Goal: Task Accomplishment & Management: Complete application form

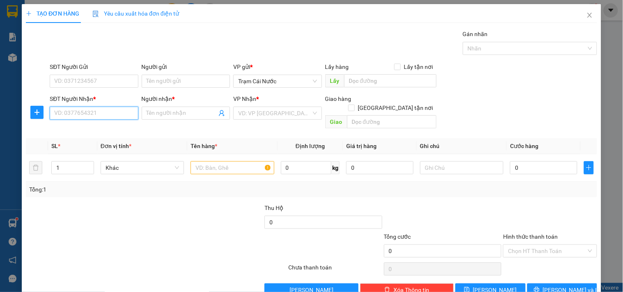
click at [66, 112] on input "SĐT Người Nhận *" at bounding box center [94, 113] width 88 height 13
click at [114, 134] on div "0961043030 - KIỀU" at bounding box center [93, 129] width 78 height 9
type input "0961043030"
type input "KIỀU"
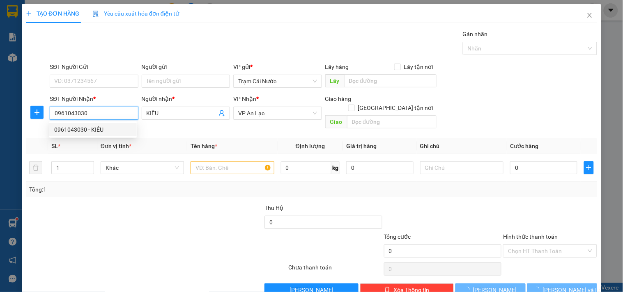
type input "60.000"
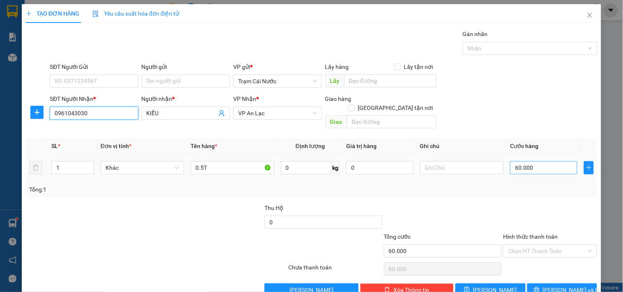
type input "0961043030"
click at [535, 161] on input "60.000" at bounding box center [543, 167] width 67 height 13
type input "0"
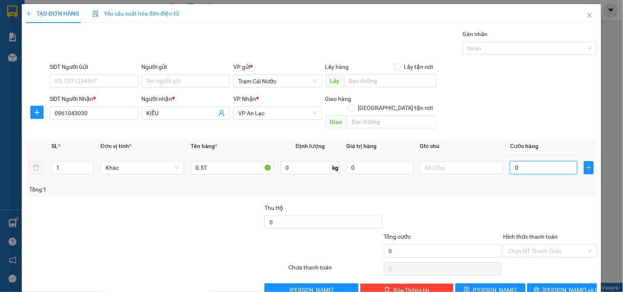
type input "7"
type input "007"
type input "70"
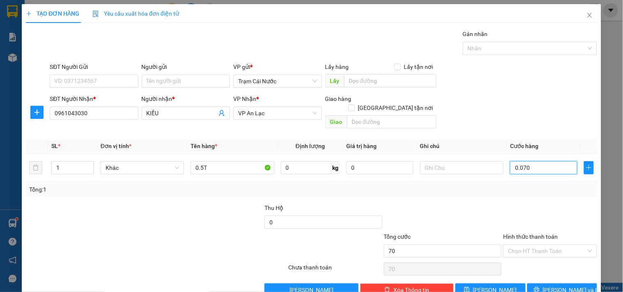
type input "0.070"
click at [531, 204] on div at bounding box center [549, 218] width 95 height 29
type input "70.000"
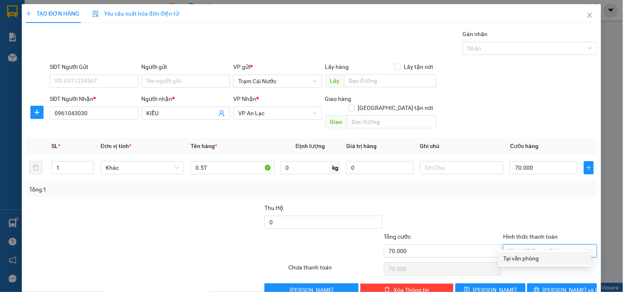
click at [529, 245] on input "Hình thức thanh toán" at bounding box center [547, 251] width 78 height 12
click at [516, 259] on div "Tại văn phòng" at bounding box center [544, 258] width 83 height 9
type input "0"
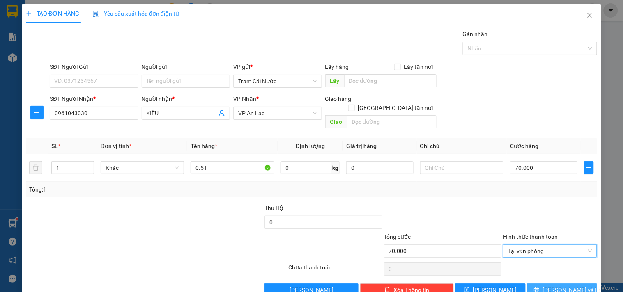
click at [553, 284] on button "[PERSON_NAME] và In" at bounding box center [562, 290] width 70 height 13
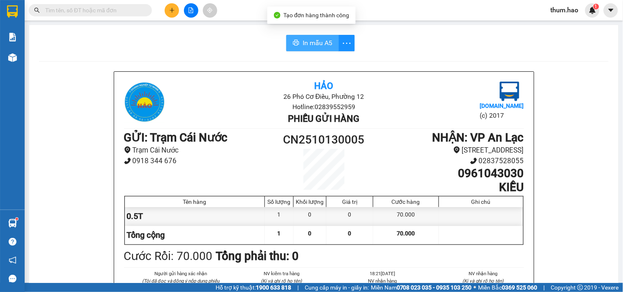
click at [311, 38] on span "In mẫu A5" at bounding box center [318, 43] width 30 height 10
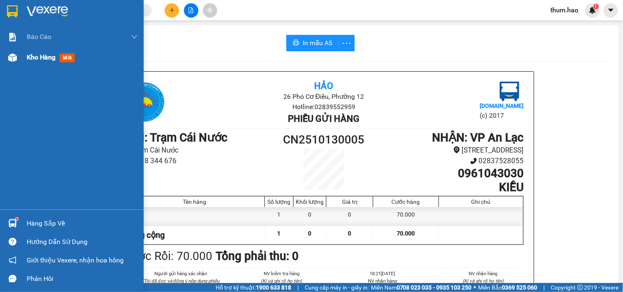
click at [43, 60] on span "Kho hàng" at bounding box center [41, 57] width 29 height 8
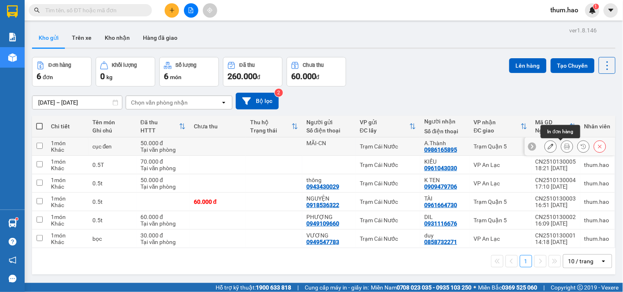
click at [561, 147] on button at bounding box center [566, 147] width 11 height 14
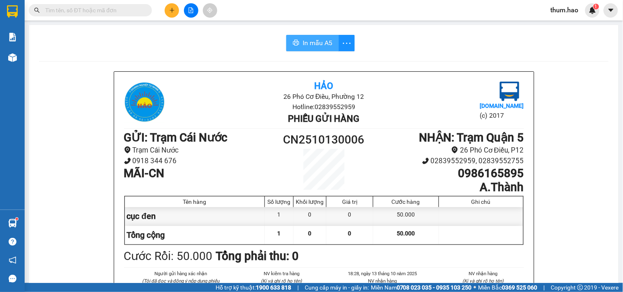
click at [315, 47] on span "In mẫu A5" at bounding box center [318, 43] width 30 height 10
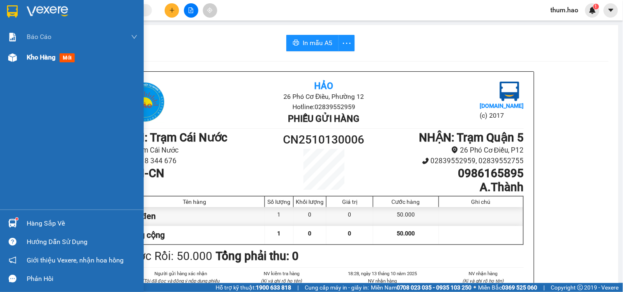
click at [46, 57] on span "Kho hàng" at bounding box center [41, 57] width 29 height 8
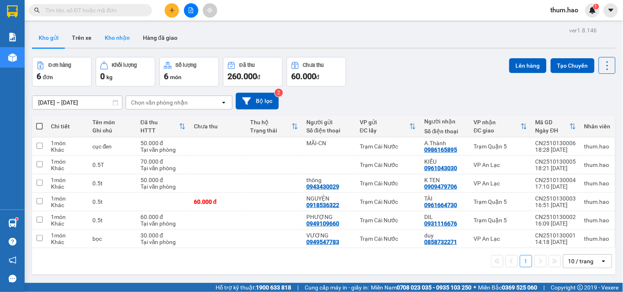
click at [118, 32] on button "Kho nhận" at bounding box center [117, 38] width 38 height 20
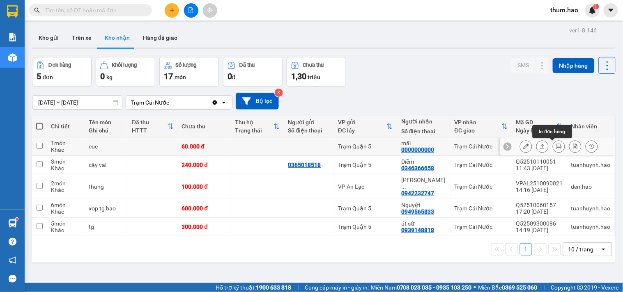
click at [556, 148] on icon at bounding box center [559, 147] width 6 height 6
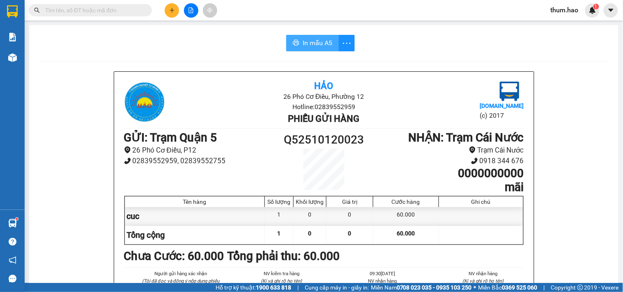
click at [309, 36] on button "In mẫu A5" at bounding box center [312, 43] width 53 height 16
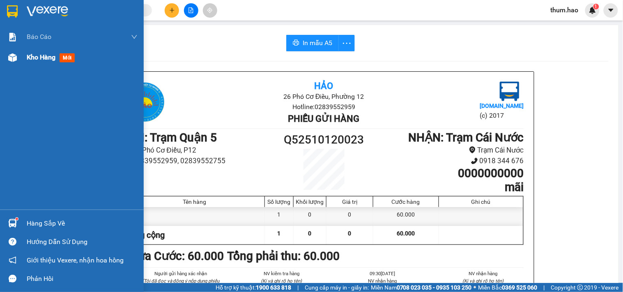
click at [29, 58] on span "Kho hàng" at bounding box center [41, 57] width 29 height 8
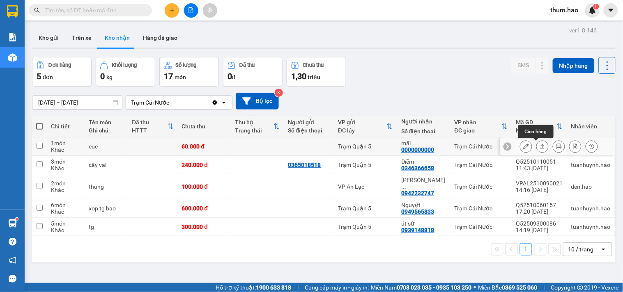
click at [537, 147] on button at bounding box center [542, 147] width 11 height 14
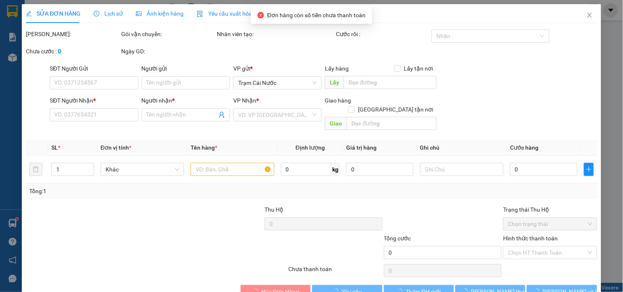
type input "0000000000"
type input "mãi"
type input "60.000"
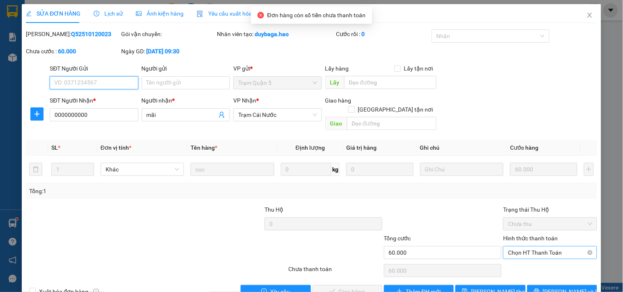
scroll to position [13, 0]
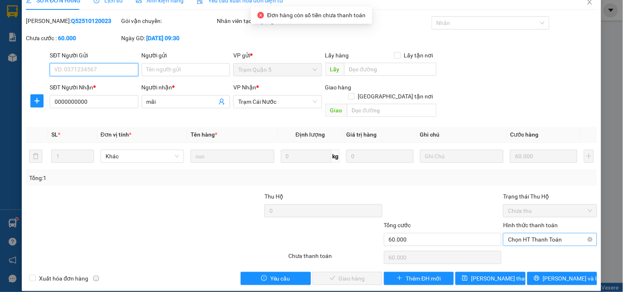
click at [535, 234] on span "Chọn HT Thanh Toán" at bounding box center [550, 240] width 84 height 12
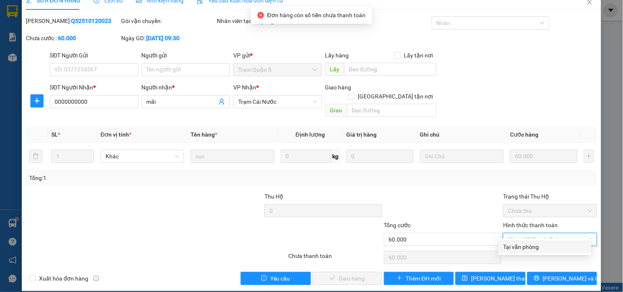
drag, startPoint x: 526, startPoint y: 246, endPoint x: 515, endPoint y: 244, distance: 10.3
click at [526, 245] on div "Tại văn phòng" at bounding box center [544, 247] width 83 height 9
type input "0"
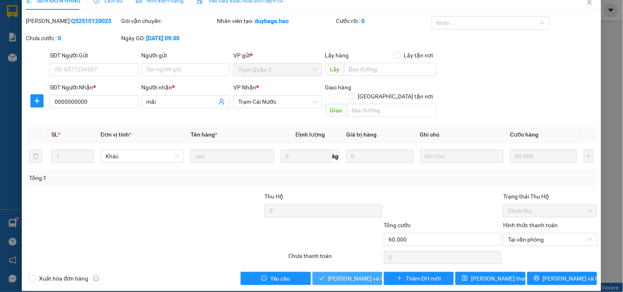
click at [343, 274] on span "[PERSON_NAME] và Giao hàng" at bounding box center [367, 278] width 79 height 9
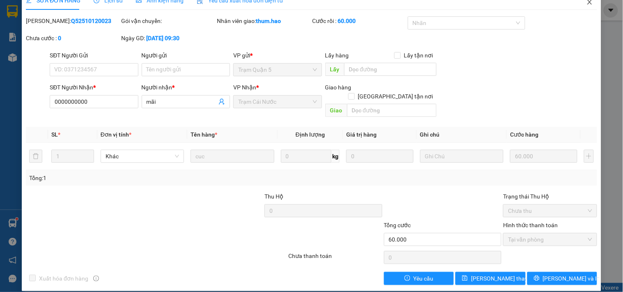
click at [579, 3] on span "Close" at bounding box center [589, 2] width 23 height 23
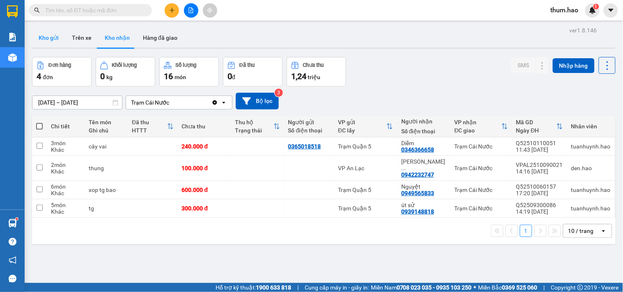
click at [51, 36] on button "Kho gửi" at bounding box center [48, 38] width 33 height 20
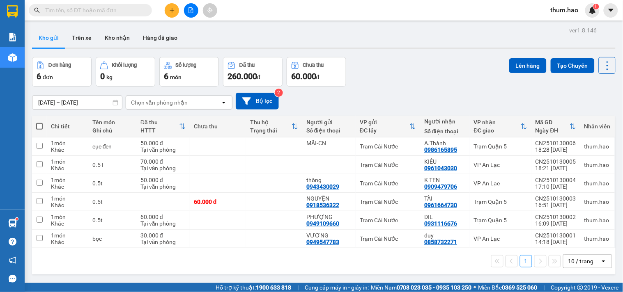
click at [40, 125] on span at bounding box center [39, 126] width 7 height 7
click at [39, 122] on input "checkbox" at bounding box center [39, 122] width 0 height 0
checkbox input "true"
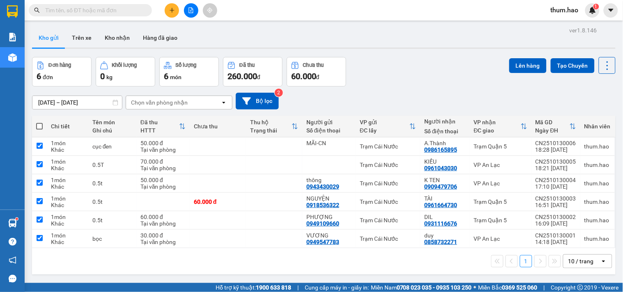
checkbox input "true"
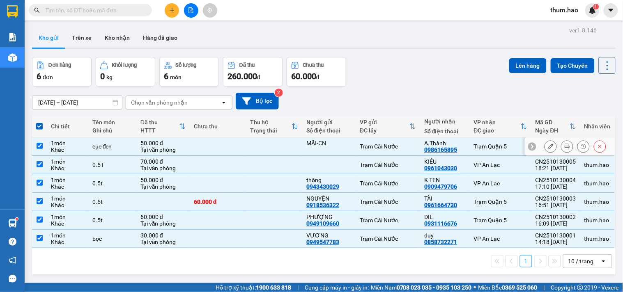
drag, startPoint x: 39, startPoint y: 148, endPoint x: 58, endPoint y: 134, distance: 24.2
click at [39, 147] on input "checkbox" at bounding box center [40, 146] width 6 height 6
checkbox input "false"
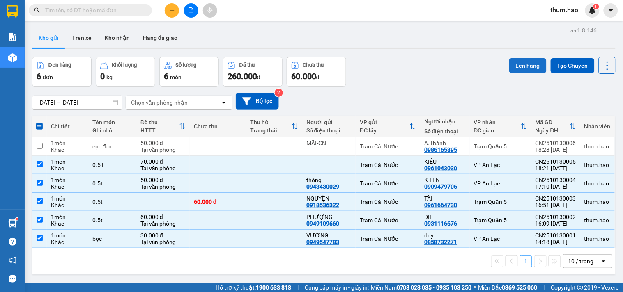
click at [516, 67] on button "Lên hàng" at bounding box center [527, 65] width 37 height 15
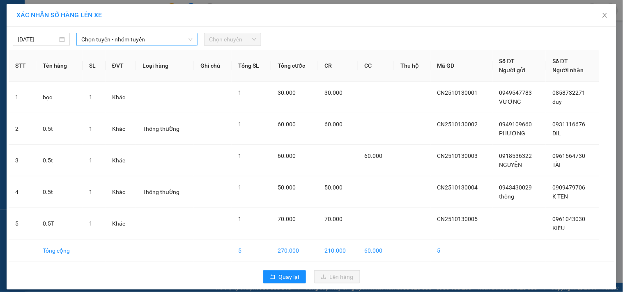
click at [164, 41] on span "Chọn tuyến - nhóm tuyến" at bounding box center [136, 39] width 111 height 12
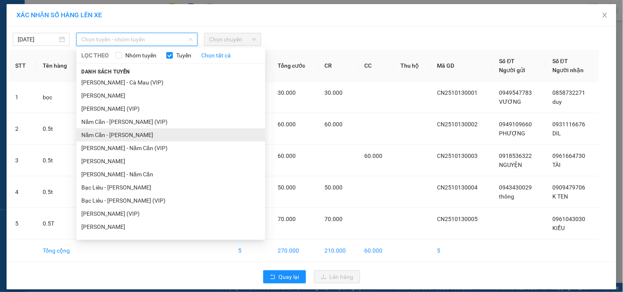
click at [120, 131] on li "Năm Căn - [PERSON_NAME]" at bounding box center [170, 135] width 189 height 13
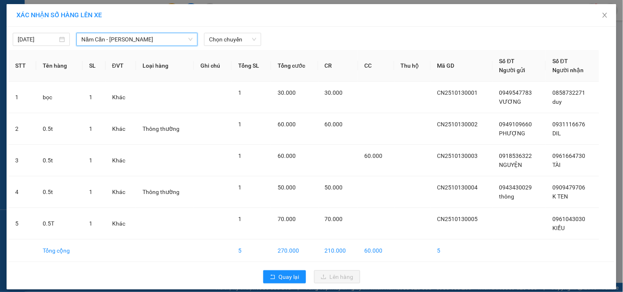
click at [247, 31] on div "[DATE] Năm Căn - [PERSON_NAME] Năm Căn - [PERSON_NAME] LỌC THEO Nhóm tuyến Tuyế…" at bounding box center [312, 37] width 606 height 17
click at [252, 37] on span "Chọn chuyến" at bounding box center [232, 39] width 47 height 12
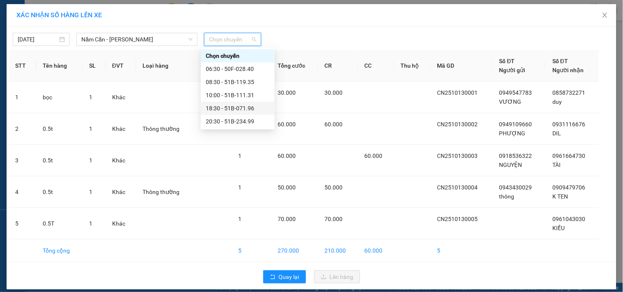
click at [241, 107] on div "18:30 - 51B-071.96" at bounding box center [238, 108] width 64 height 9
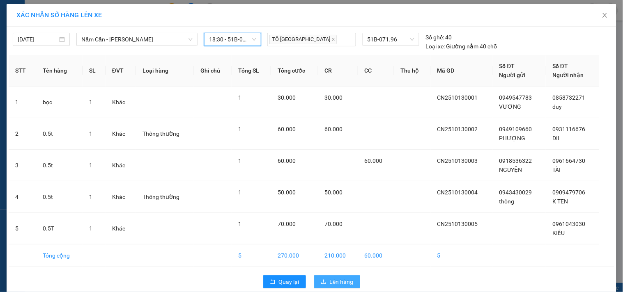
click at [321, 286] on button "Lên hàng" at bounding box center [337, 282] width 46 height 13
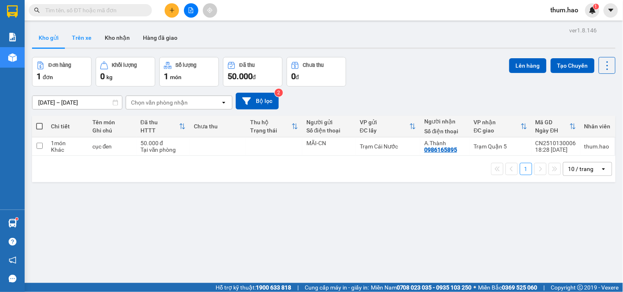
click at [80, 40] on button "Trên xe" at bounding box center [81, 38] width 33 height 20
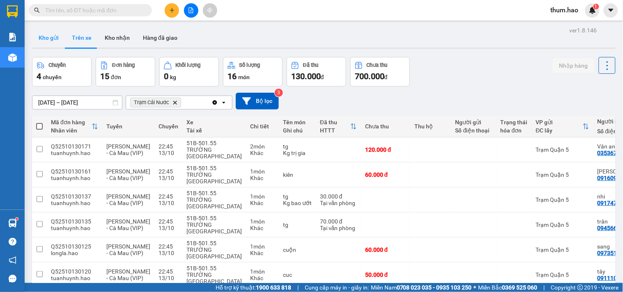
click at [44, 38] on button "Kho gửi" at bounding box center [48, 38] width 33 height 20
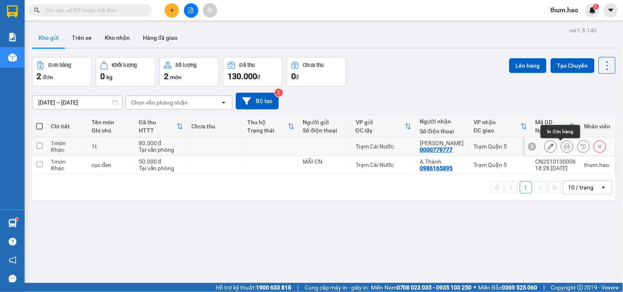
click at [561, 146] on button at bounding box center [566, 147] width 11 height 14
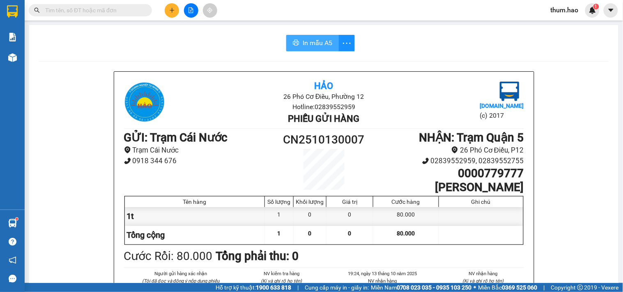
click at [319, 40] on span "In mẫu A5" at bounding box center [318, 43] width 30 height 10
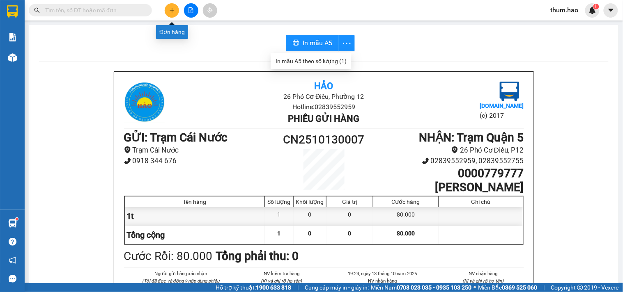
click at [176, 11] on button at bounding box center [172, 10] width 14 height 14
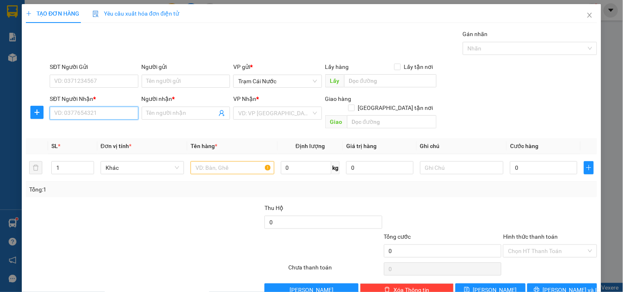
click at [79, 112] on input "SĐT Người Nhận *" at bounding box center [94, 113] width 88 height 13
click at [82, 128] on div "0000161218 - THẾ ANH" at bounding box center [93, 129] width 78 height 9
type input "0000161218"
type input "THẾ ANH"
type input "100.000"
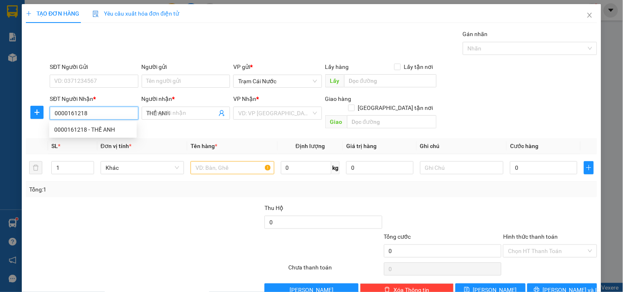
type input "100.000"
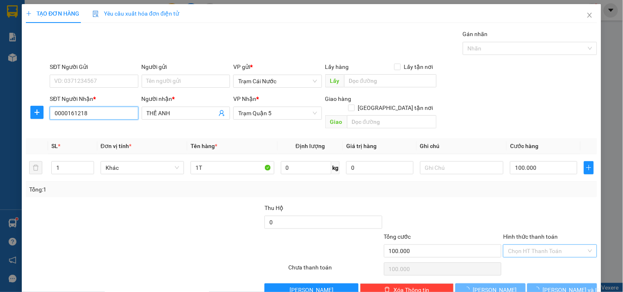
type input "0000161218"
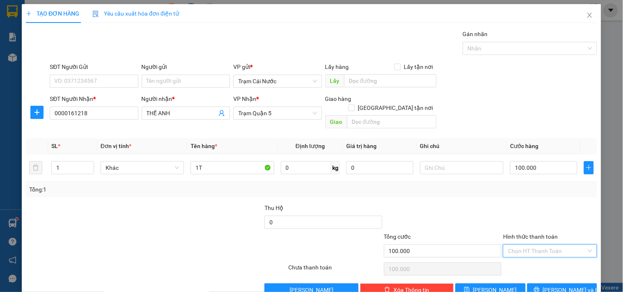
drag, startPoint x: 544, startPoint y: 243, endPoint x: 537, endPoint y: 248, distance: 8.7
click at [544, 245] on input "Hình thức thanh toán" at bounding box center [547, 251] width 78 height 12
click at [523, 256] on div "Tại văn phòng" at bounding box center [544, 258] width 83 height 9
type input "0"
click at [565, 286] on span "[PERSON_NAME] và In" at bounding box center [571, 290] width 57 height 9
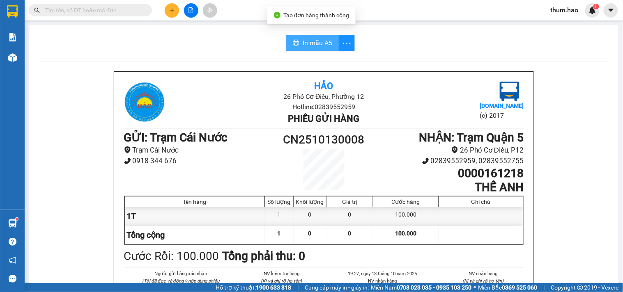
click at [314, 39] on span "In mẫu A5" at bounding box center [318, 43] width 30 height 10
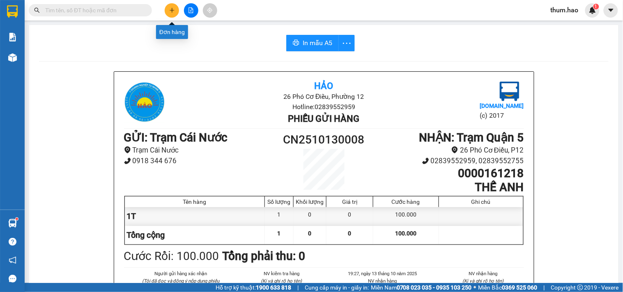
click at [168, 13] on button at bounding box center [172, 10] width 14 height 14
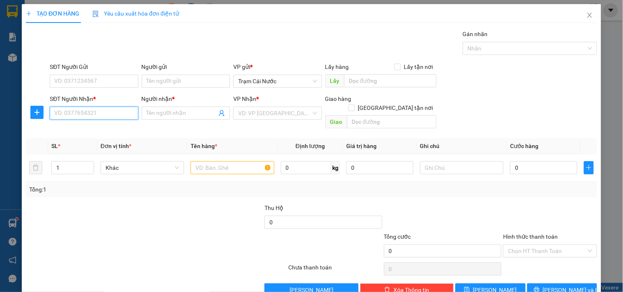
click at [66, 117] on input "SĐT Người Nhận *" at bounding box center [94, 113] width 88 height 13
type input "0"
click at [82, 76] on input "SĐT Người Gửi" at bounding box center [94, 81] width 88 height 13
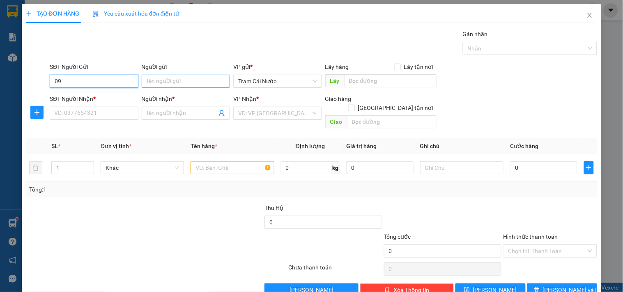
type input "0"
type input "0917253595"
click at [95, 96] on div "0917253595 - [PERSON_NAME]" at bounding box center [94, 97] width 81 height 9
type input "Quỳnh"
type input "0931886762"
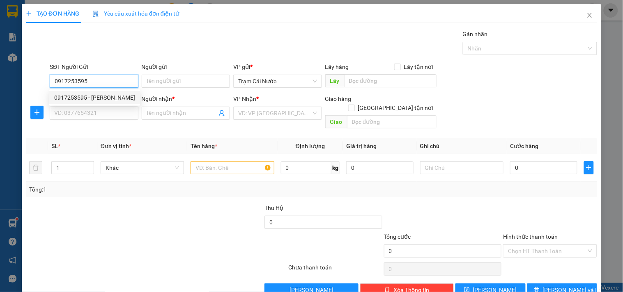
type input "VĂN TRÍ"
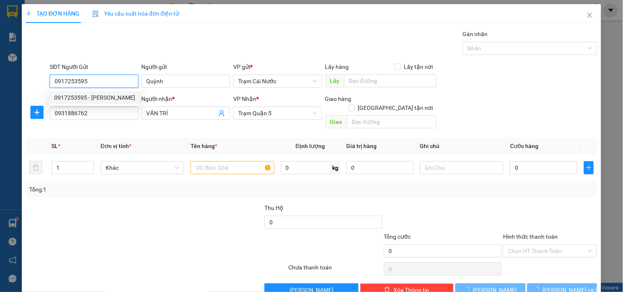
type input "40.000"
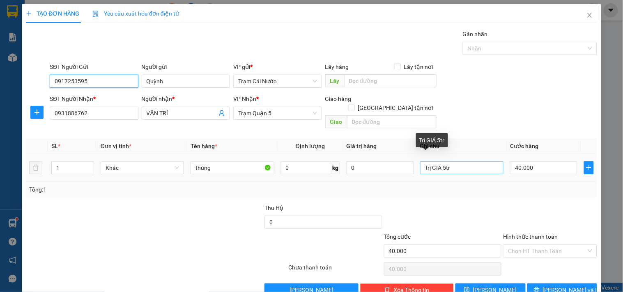
type input "0917253595"
click at [464, 163] on input "Trị GIÁ 5tr" at bounding box center [461, 167] width 83 height 13
type input "T"
click at [444, 161] on input "TRỊ GIÁ 9 TR" at bounding box center [461, 167] width 83 height 13
click at [444, 161] on input "TRỊ GIÁ 9000 TR" at bounding box center [461, 167] width 83 height 13
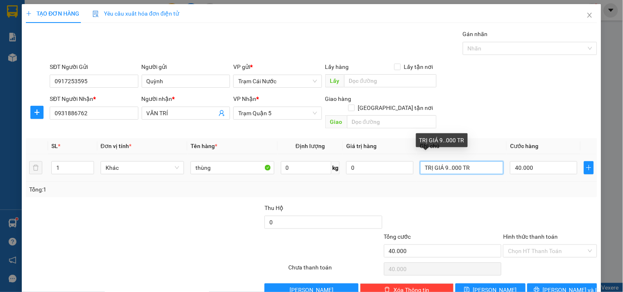
click at [445, 161] on input "TRỊ GIÁ 9..000 TR" at bounding box center [461, 167] width 83 height 13
type input "TRỊ GIÁ 9.000.000 TR"
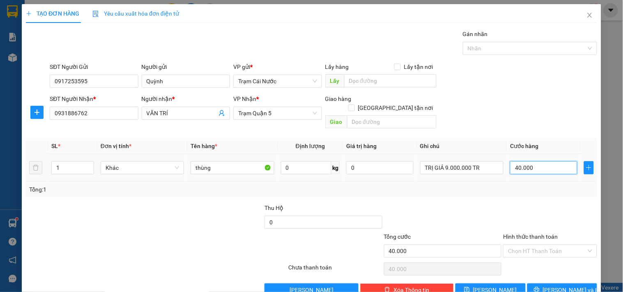
click at [547, 161] on input "40.000" at bounding box center [543, 167] width 67 height 13
type input "0"
type input "008"
type input "8"
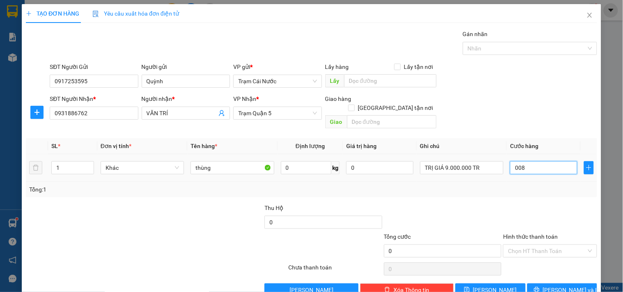
type input "8"
type input "80"
type input "0.080"
click at [548, 185] on div "Tổng: 1" at bounding box center [311, 189] width 565 height 9
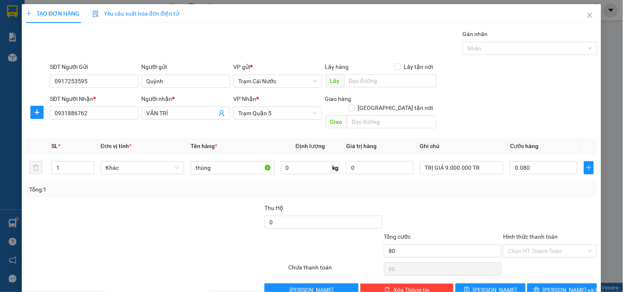
type input "80.000"
click at [224, 161] on input "thùng" at bounding box center [232, 167] width 83 height 13
type input "t"
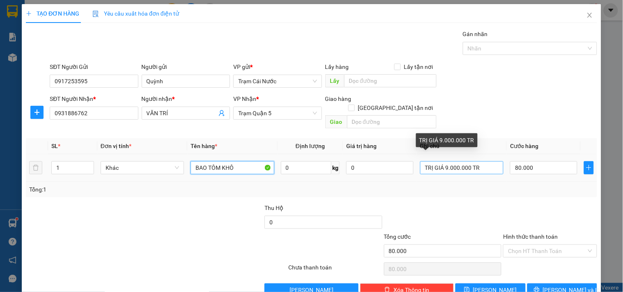
type input "BAO TÔM KHÔ"
click at [482, 161] on input "TRỊ GIÁ 9.000.000 TR" at bounding box center [461, 167] width 83 height 13
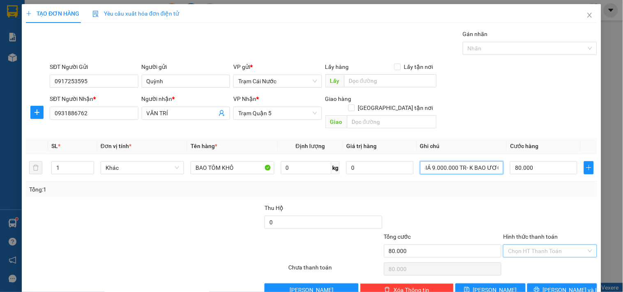
type input "TRỊ GIÁ 9.000.000 TR- K BAO ƯƠC"
click at [540, 245] on input "Hình thức thanh toán" at bounding box center [547, 251] width 78 height 12
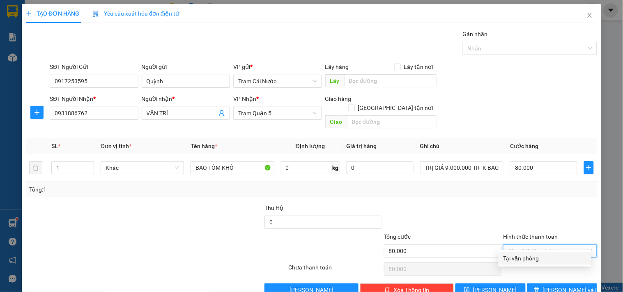
click at [519, 257] on div "Tại văn phòng" at bounding box center [544, 258] width 83 height 9
type input "0"
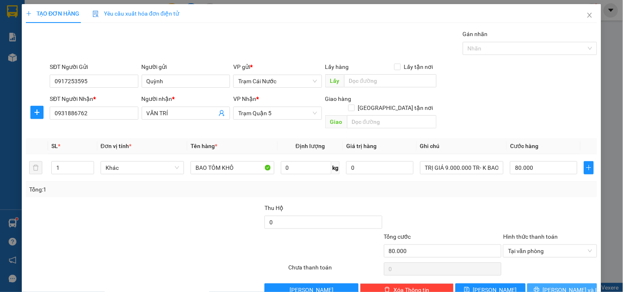
click at [551, 286] on span "[PERSON_NAME] và In" at bounding box center [571, 290] width 57 height 9
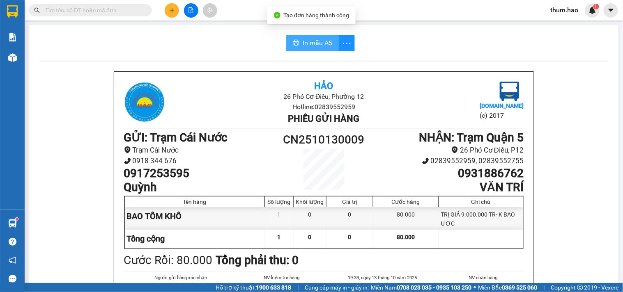
click at [303, 42] on span "In mẫu A5" at bounding box center [318, 43] width 30 height 10
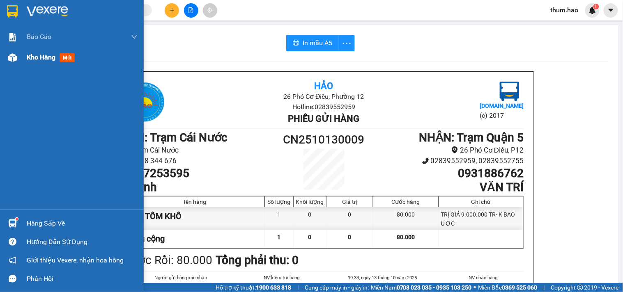
click at [34, 55] on span "Kho hàng" at bounding box center [41, 57] width 29 height 8
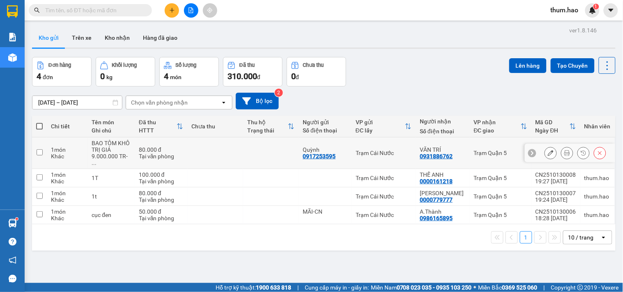
click at [42, 149] on input "checkbox" at bounding box center [40, 152] width 6 height 6
checkbox input "true"
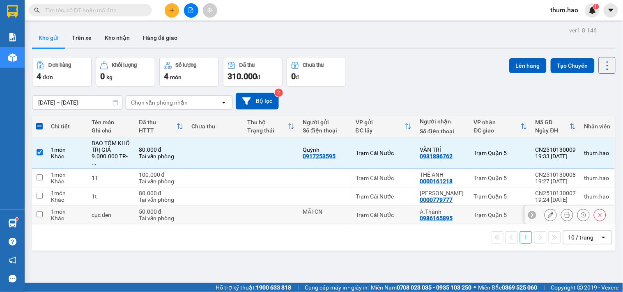
click at [48, 206] on td "1 món Khác" at bounding box center [67, 215] width 41 height 18
checkbox input "true"
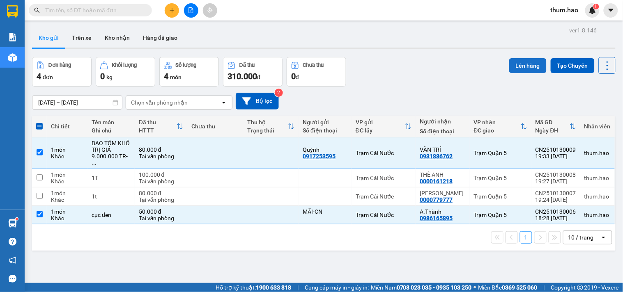
click at [511, 58] on button "Lên hàng" at bounding box center [527, 65] width 37 height 15
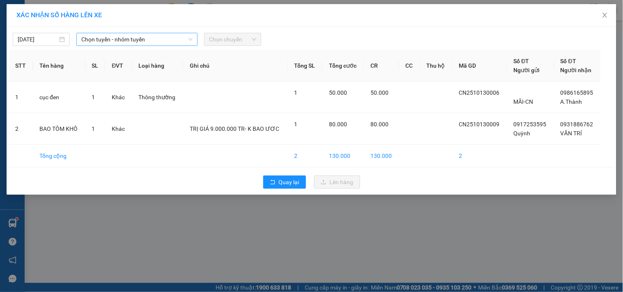
click at [178, 41] on span "Chọn tuyến - nhóm tuyến" at bounding box center [136, 39] width 111 height 12
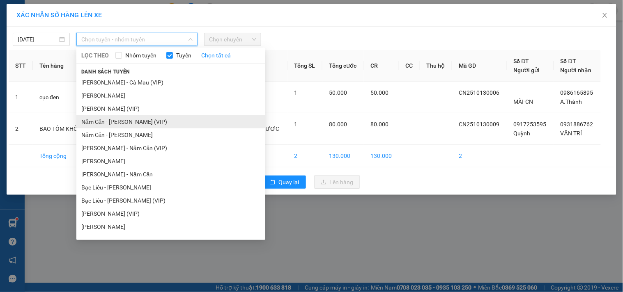
click at [140, 124] on li "Năm Căn - [PERSON_NAME] (VIP)" at bounding box center [170, 121] width 189 height 13
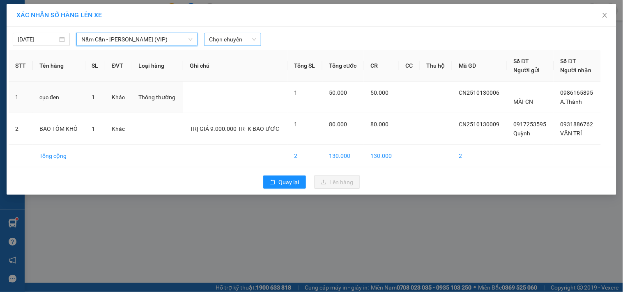
click at [257, 40] on div "Chọn chuyến" at bounding box center [232, 39] width 57 height 13
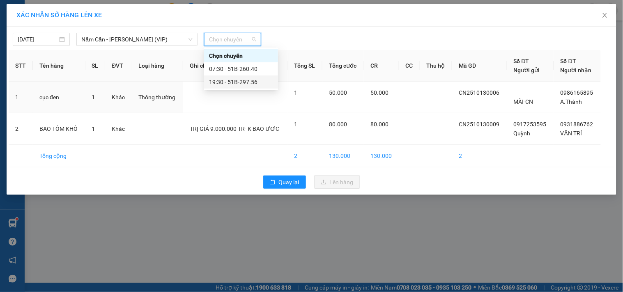
click at [247, 80] on div "19:30 - 51B-297.56" at bounding box center [241, 82] width 64 height 9
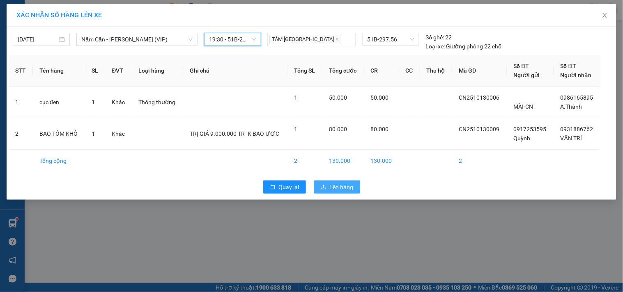
click at [338, 185] on span "Lên hàng" at bounding box center [342, 187] width 24 height 9
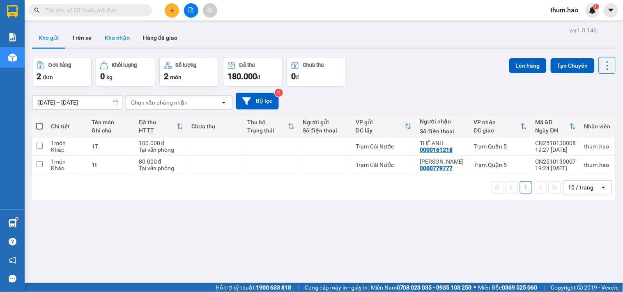
click at [113, 42] on button "Kho nhận" at bounding box center [117, 38] width 38 height 20
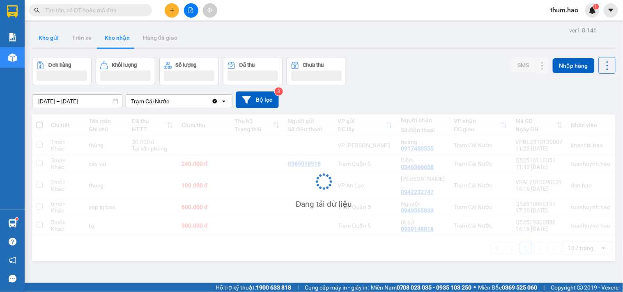
click at [48, 42] on button "Kho gửi" at bounding box center [48, 38] width 33 height 20
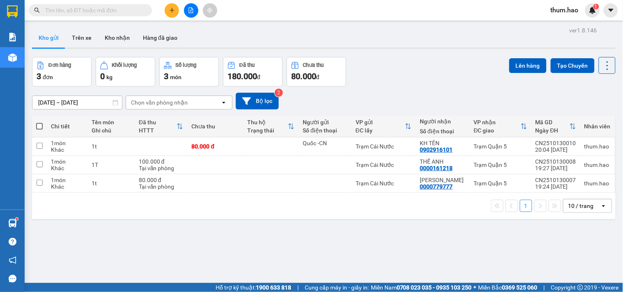
click at [55, 39] on button "Kho gửi" at bounding box center [48, 38] width 33 height 20
click at [564, 147] on button at bounding box center [566, 147] width 11 height 14
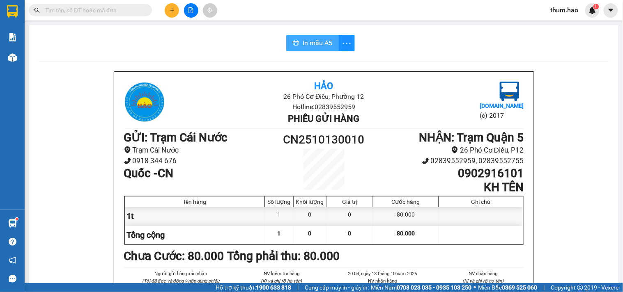
click at [303, 43] on span "In mẫu A5" at bounding box center [318, 43] width 30 height 10
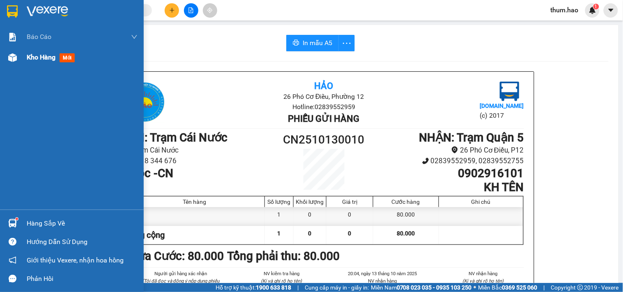
click at [43, 58] on span "Kho hàng" at bounding box center [41, 57] width 29 height 8
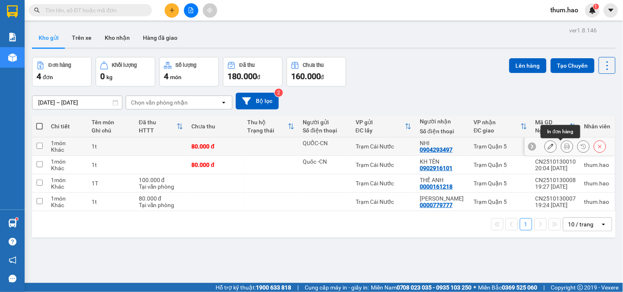
click at [564, 146] on icon at bounding box center [567, 147] width 6 height 6
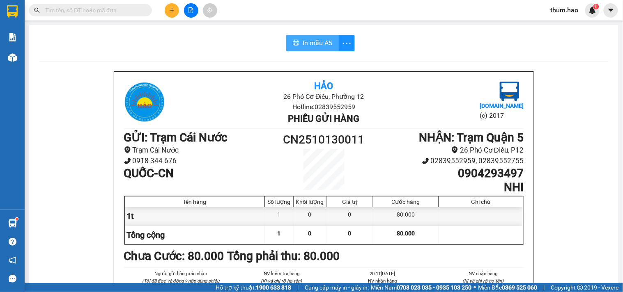
click at [304, 47] on span "In mẫu A5" at bounding box center [318, 43] width 30 height 10
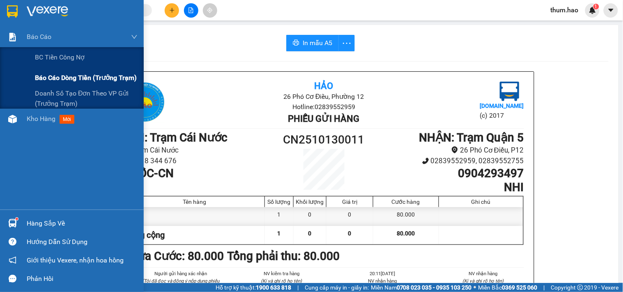
click at [51, 80] on span "Báo cáo dòng tiền (trưởng trạm)" at bounding box center [86, 78] width 102 height 10
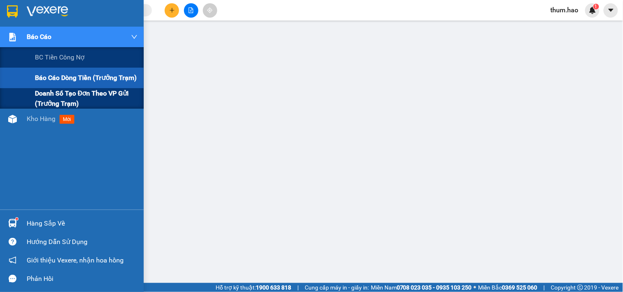
click at [59, 91] on span "Doanh số tạo đơn theo VP gửi (trưởng trạm)" at bounding box center [86, 98] width 103 height 21
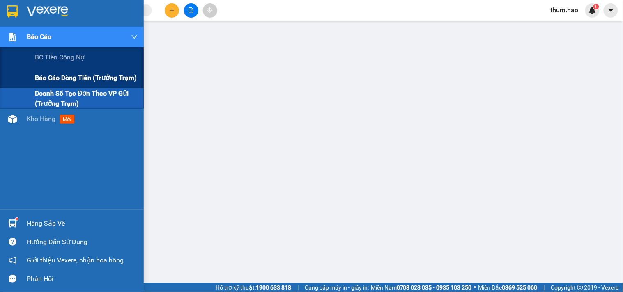
click at [65, 78] on span "Báo cáo dòng tiền (trưởng trạm)" at bounding box center [86, 78] width 102 height 10
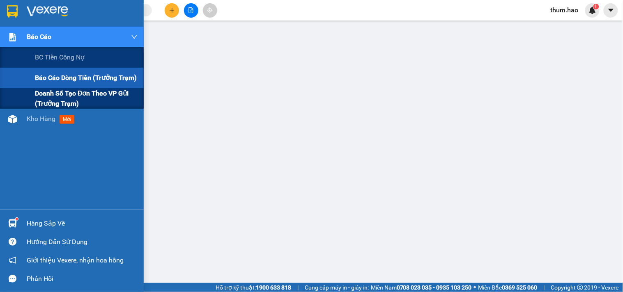
click at [42, 94] on span "Doanh số tạo đơn theo VP gửi (trưởng trạm)" at bounding box center [86, 98] width 103 height 21
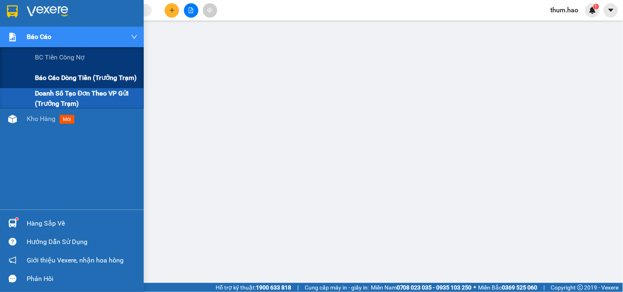
click at [72, 80] on span "Báo cáo dòng tiền (trưởng trạm)" at bounding box center [86, 78] width 102 height 10
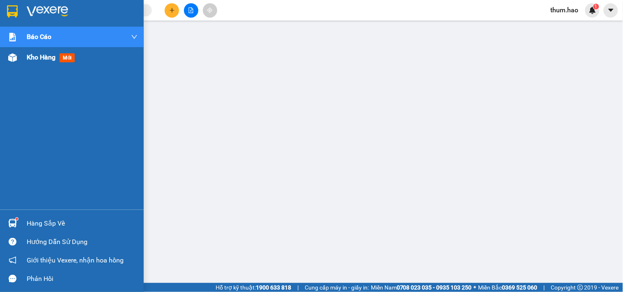
click at [39, 60] on span "Kho hàng" at bounding box center [41, 57] width 29 height 8
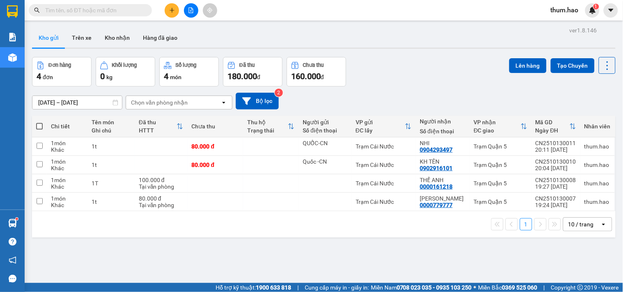
click at [42, 125] on span at bounding box center [39, 126] width 7 height 7
click at [39, 122] on input "checkbox" at bounding box center [39, 122] width 0 height 0
checkbox input "true"
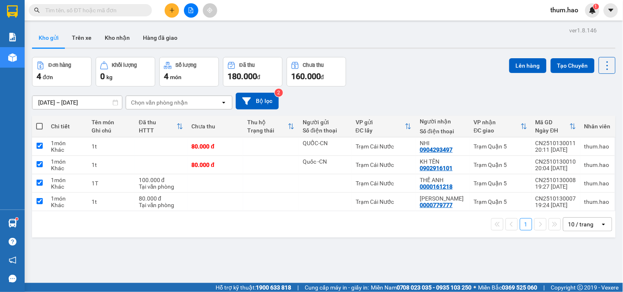
checkbox input "true"
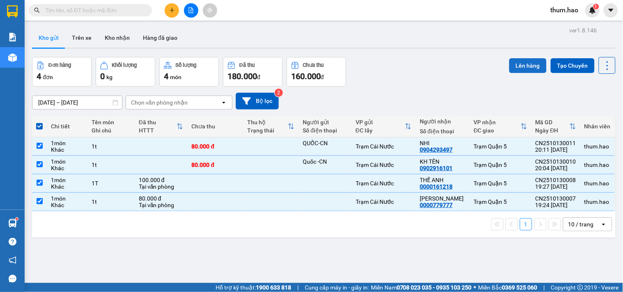
click at [520, 67] on button "Lên hàng" at bounding box center [527, 65] width 37 height 15
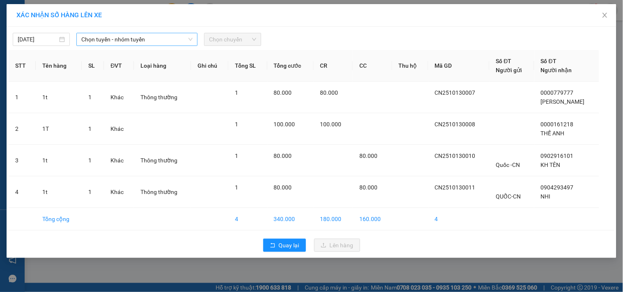
click at [177, 41] on span "Chọn tuyến - nhóm tuyến" at bounding box center [136, 39] width 111 height 12
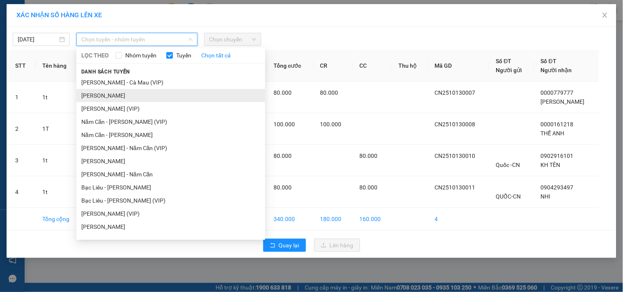
drag, startPoint x: 132, startPoint y: 133, endPoint x: 158, endPoint y: 101, distance: 40.8
click at [133, 127] on ul "[PERSON_NAME] (VIP) [PERSON_NAME] (VIP) [PERSON_NAME] (VIP) Năm Căn - [PERSON_N…" at bounding box center [170, 156] width 189 height 161
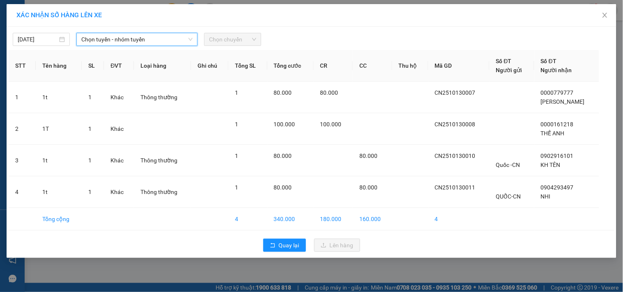
click at [173, 35] on span "Chọn tuyến - nhóm tuyến" at bounding box center [136, 39] width 111 height 12
click at [158, 40] on span "Chọn tuyến - nhóm tuyến" at bounding box center [136, 39] width 111 height 12
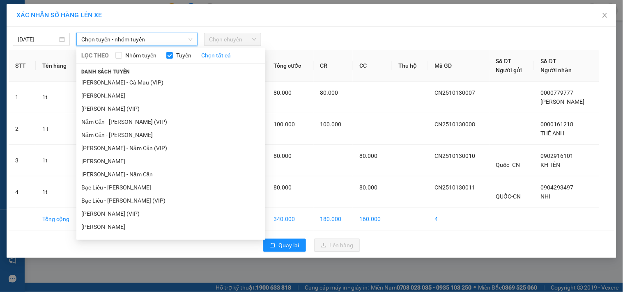
click at [159, 38] on span "Chọn tuyến - nhóm tuyến" at bounding box center [136, 39] width 111 height 12
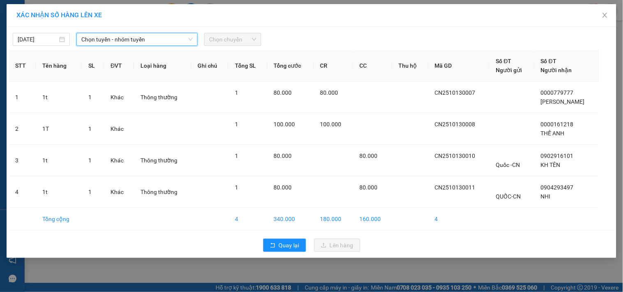
click at [144, 40] on span "Chọn tuyến - nhóm tuyến" at bounding box center [136, 39] width 111 height 12
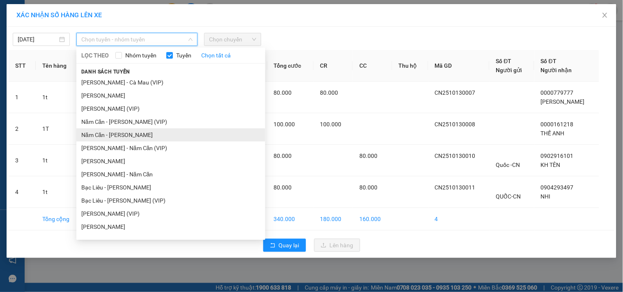
click at [150, 132] on li "Năm Căn - [PERSON_NAME]" at bounding box center [170, 135] width 189 height 13
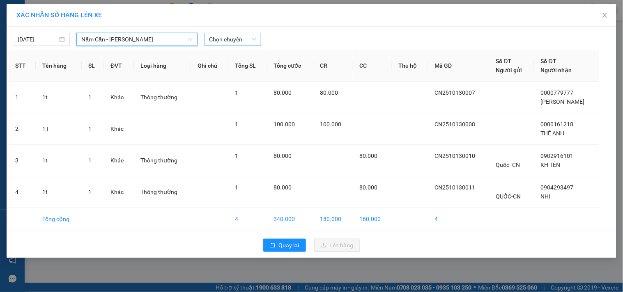
click at [241, 37] on span "Chọn chuyến" at bounding box center [232, 39] width 47 height 12
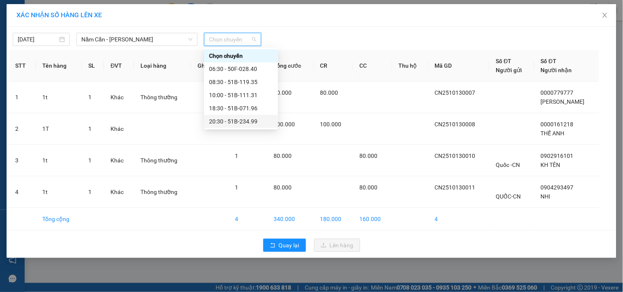
click at [234, 124] on div "20:30 - 51B-234.99" at bounding box center [241, 121] width 64 height 9
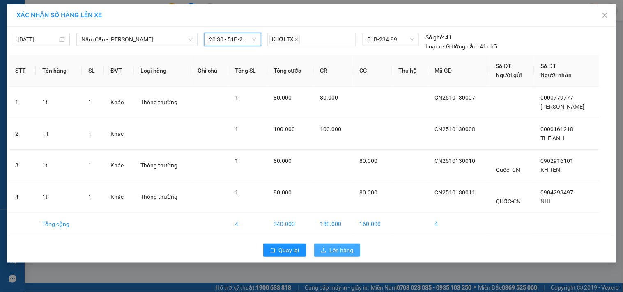
click at [337, 253] on span "Lên hàng" at bounding box center [342, 250] width 24 height 9
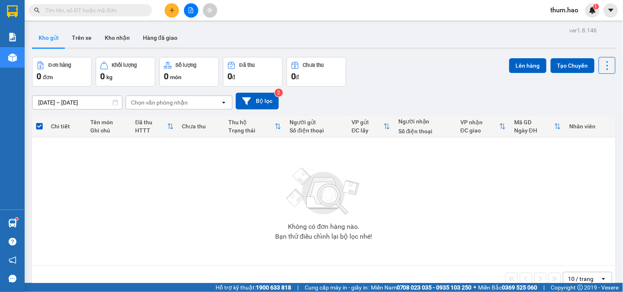
click at [147, 16] on div "Kết quả tìm kiếm ( 0 ) Bộ lọc No Data" at bounding box center [80, 10] width 160 height 14
click at [85, 7] on input "text" at bounding box center [93, 10] width 97 height 9
click at [96, 13] on input "text" at bounding box center [93, 10] width 97 height 9
click at [93, 7] on input "text" at bounding box center [93, 10] width 97 height 9
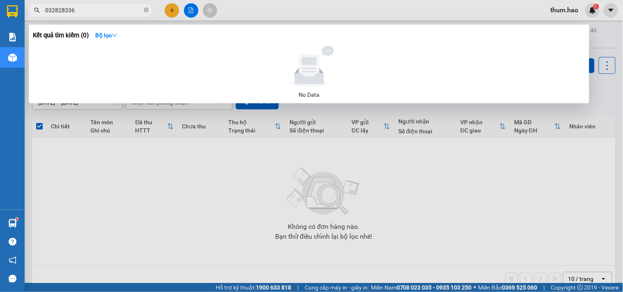
type input "0328283362"
click at [145, 8] on icon "close-circle" at bounding box center [146, 9] width 5 height 5
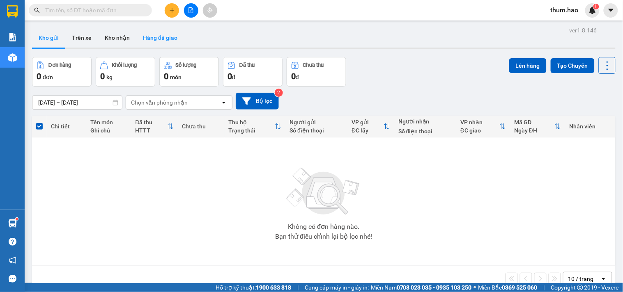
click at [163, 32] on button "Hàng đã giao" at bounding box center [160, 38] width 48 height 20
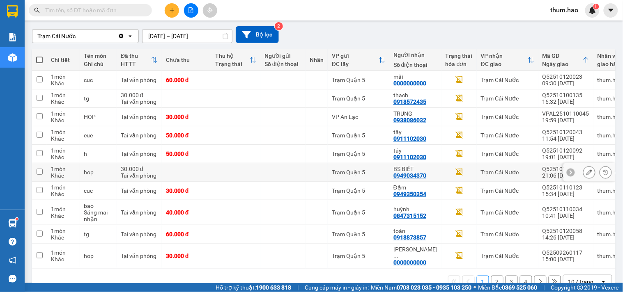
scroll to position [83, 0]
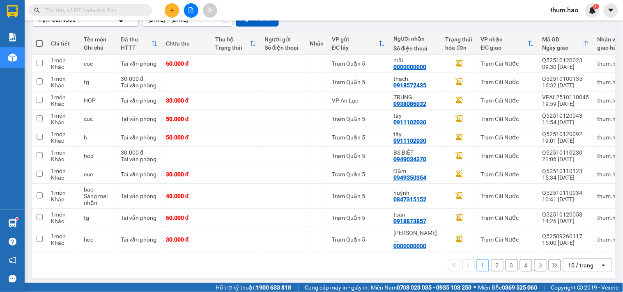
click at [520, 262] on button "4" at bounding box center [526, 266] width 12 height 12
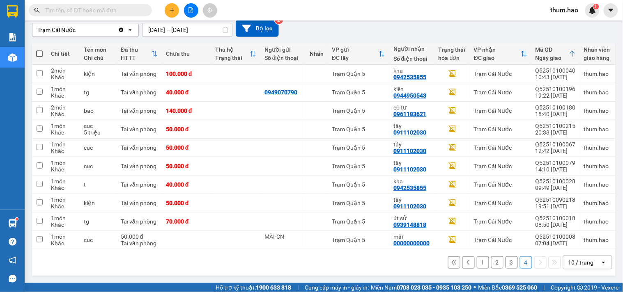
scroll to position [76, 0]
click at [494, 263] on button "2" at bounding box center [497, 263] width 12 height 12
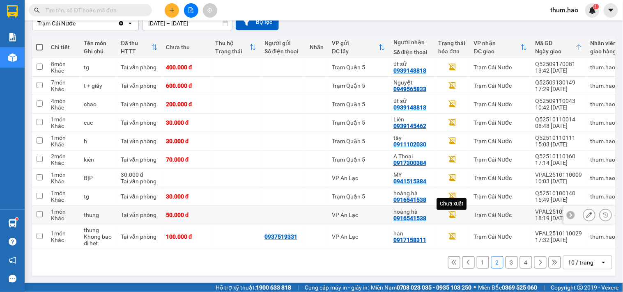
scroll to position [83, 0]
click at [477, 265] on button "1" at bounding box center [483, 263] width 12 height 12
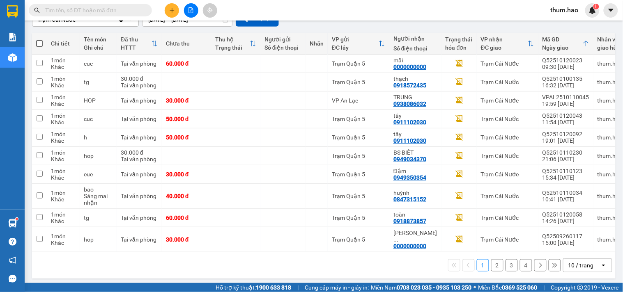
click at [108, 16] on span at bounding box center [90, 10] width 123 height 12
click at [96, 10] on input "text" at bounding box center [93, 10] width 97 height 9
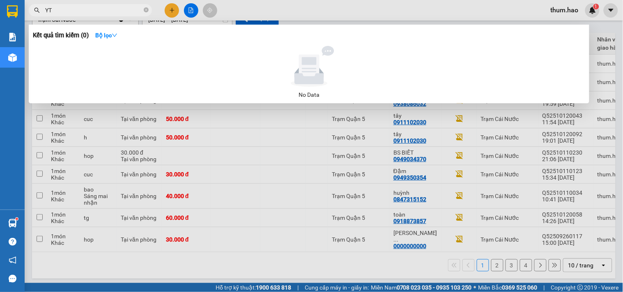
type input "Y"
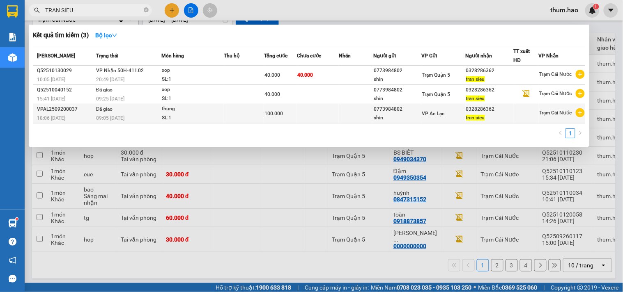
type input "TRAN SIEU"
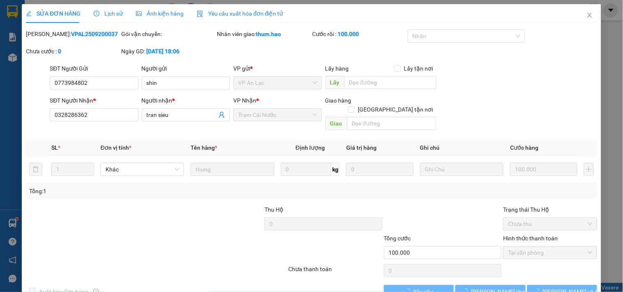
type input "0773984802"
type input "shin"
type input "0328286362"
type input "tran sieu"
type input "100.000"
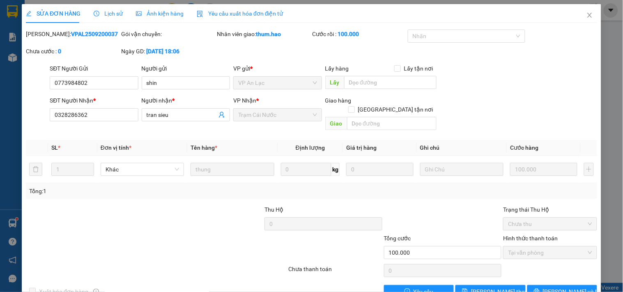
click at [158, 10] on span "Ảnh kiện hàng" at bounding box center [160, 13] width 48 height 7
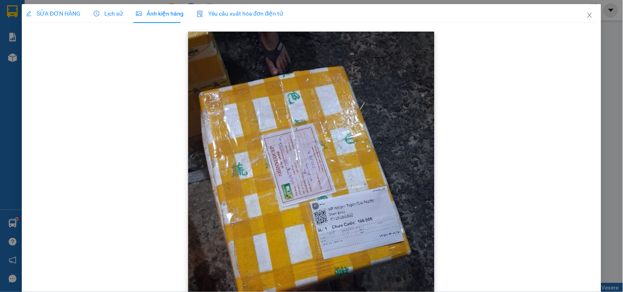
click at [361, 225] on img at bounding box center [311, 196] width 246 height 328
click at [586, 15] on icon "close" at bounding box center [589, 15] width 7 height 7
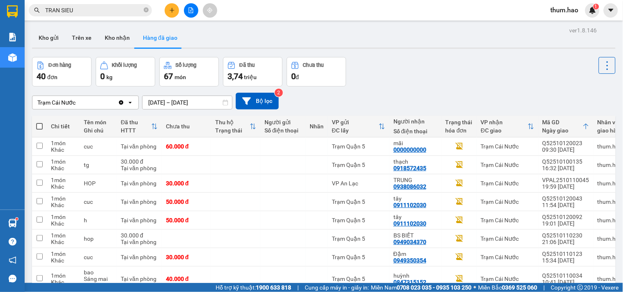
click at [82, 9] on input "TRAN SIEU" at bounding box center [93, 10] width 97 height 9
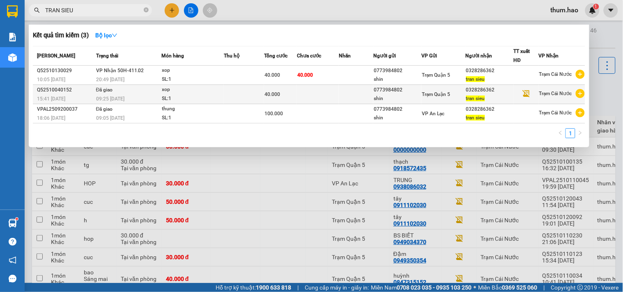
click at [503, 95] on div "tran sieu" at bounding box center [489, 98] width 47 height 9
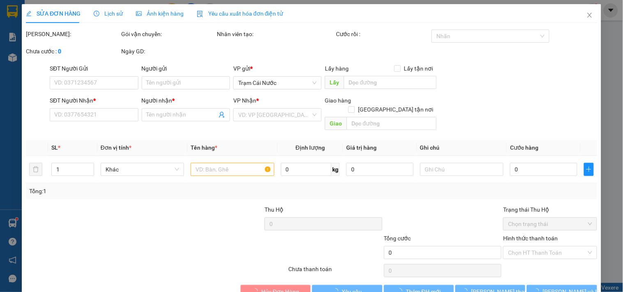
type input "0773984802"
type input "shin"
type input "0328286362"
type input "tran sieu"
type input "40.000"
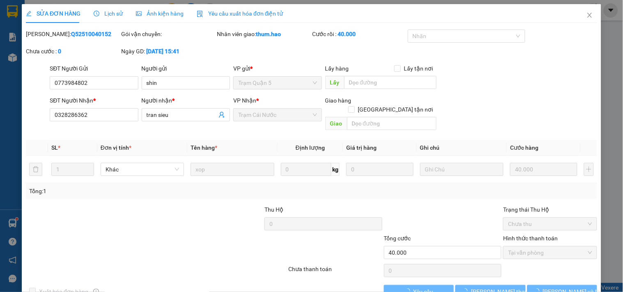
click at [149, 14] on span "Ảnh kiện hàng" at bounding box center [160, 13] width 48 height 7
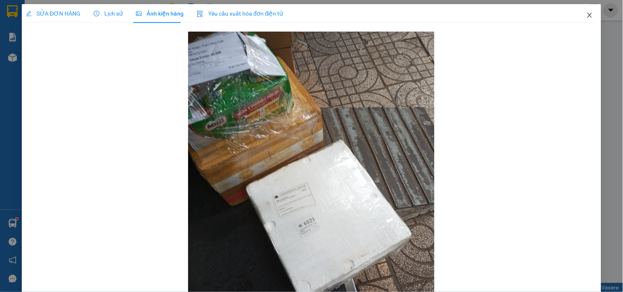
click at [586, 18] on icon "close" at bounding box center [589, 15] width 7 height 7
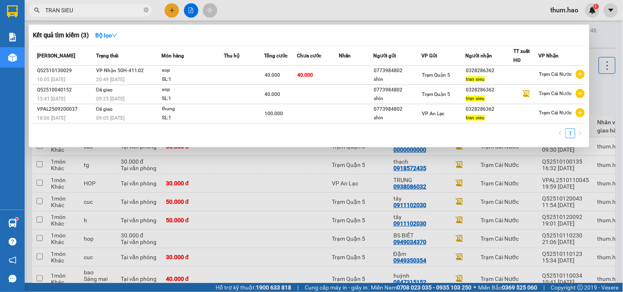
click at [90, 9] on input "TRAN SIEU" at bounding box center [93, 10] width 97 height 9
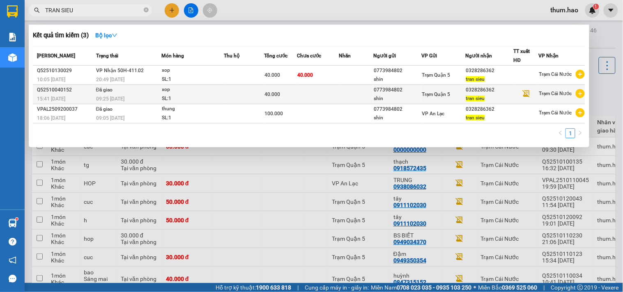
click at [490, 91] on div "0328286362" at bounding box center [489, 90] width 47 height 9
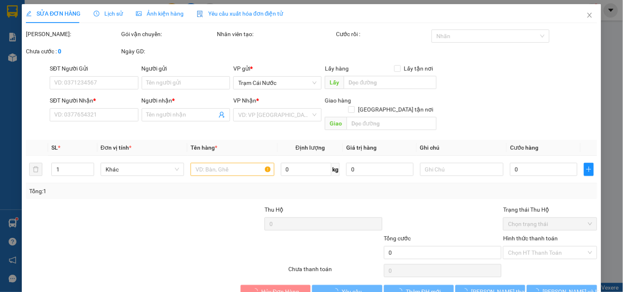
type input "0773984802"
type input "shin"
type input "0328286362"
type input "tran sieu"
type input "40.000"
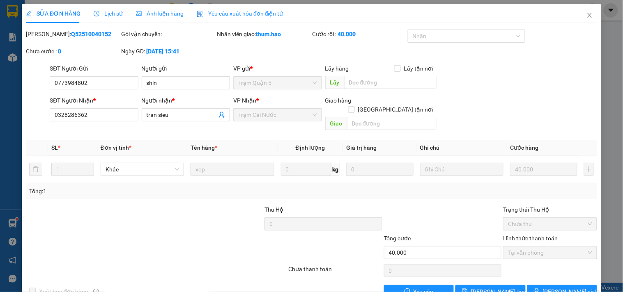
click at [159, 8] on div "Ảnh kiện hàng" at bounding box center [160, 13] width 48 height 19
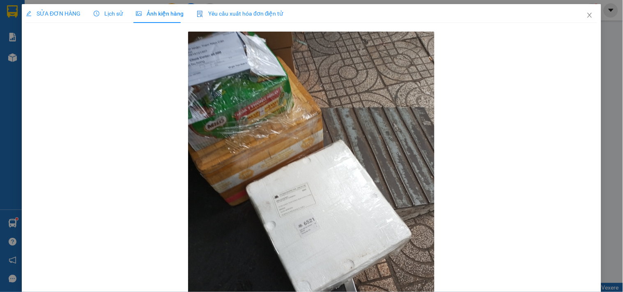
click at [129, 14] on div "SỬA ĐƠN HÀNG Lịch sử Ảnh kiện hàng Yêu cầu xuất hóa đơn điện tử" at bounding box center [154, 13] width 257 height 19
click at [106, 10] on span "Lịch sử" at bounding box center [108, 13] width 29 height 7
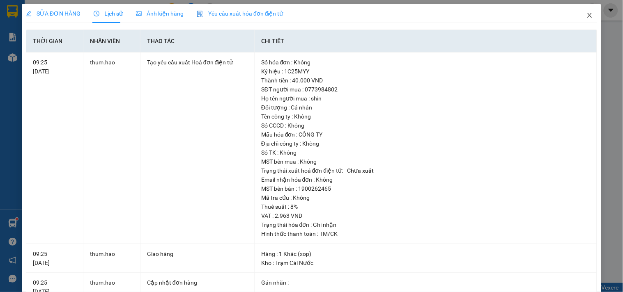
click at [586, 16] on icon "close" at bounding box center [589, 15] width 7 height 7
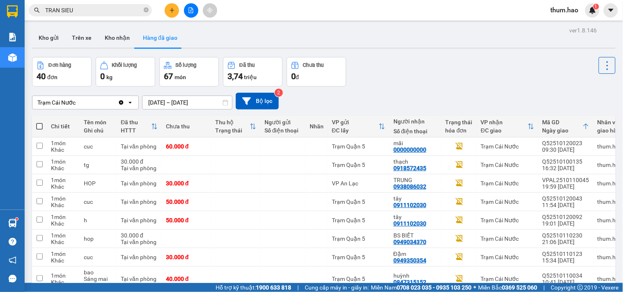
click at [87, 2] on div "Kết quả tìm kiếm ( 3 ) Bộ lọc Mã ĐH Trạng thái Món hàng Thu hộ Tổng cước Chưa c…" at bounding box center [311, 10] width 623 height 21
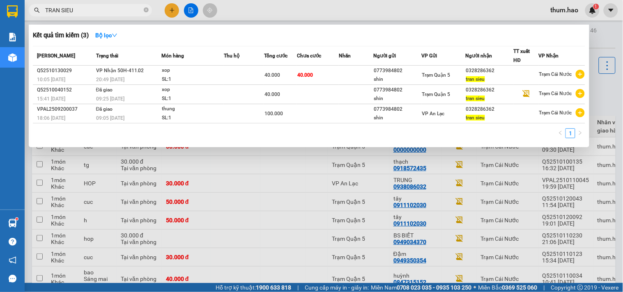
click at [85, 9] on input "TRAN SIEU" at bounding box center [93, 10] width 97 height 9
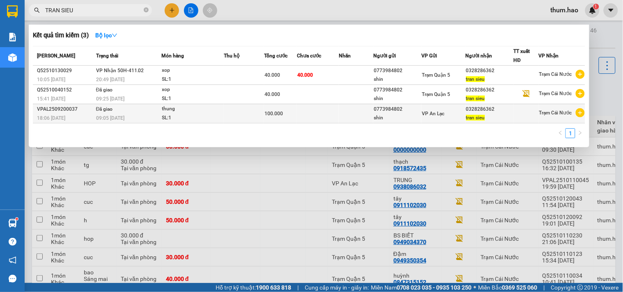
click at [523, 113] on div at bounding box center [526, 114] width 24 height 9
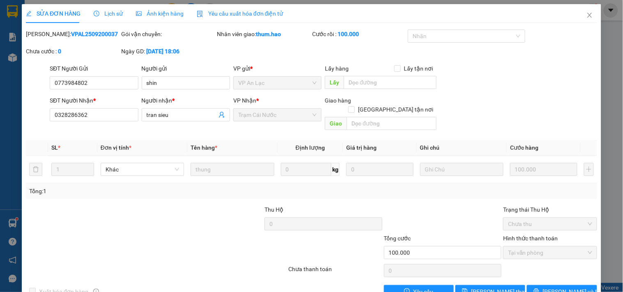
type input "0773984802"
type input "shin"
type input "0328286362"
type input "tran sieu"
type input "100.000"
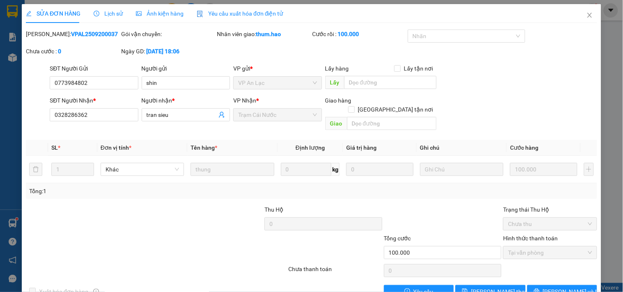
click at [120, 11] on div "SỬA ĐƠN HÀNG Lịch sử Ảnh kiện hàng Yêu cầu xuất hóa đơn điện tử" at bounding box center [154, 13] width 257 height 19
click at [107, 11] on span "Lịch sử" at bounding box center [108, 13] width 29 height 7
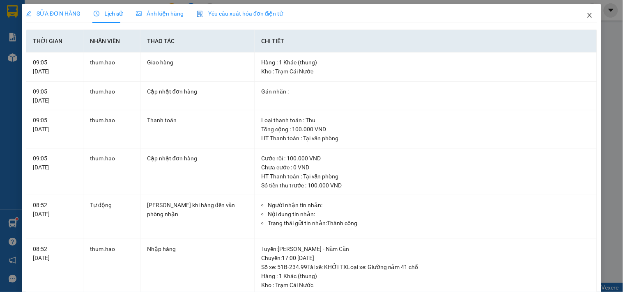
click at [586, 16] on icon "close" at bounding box center [589, 15] width 7 height 7
